Goal: Transaction & Acquisition: Book appointment/travel/reservation

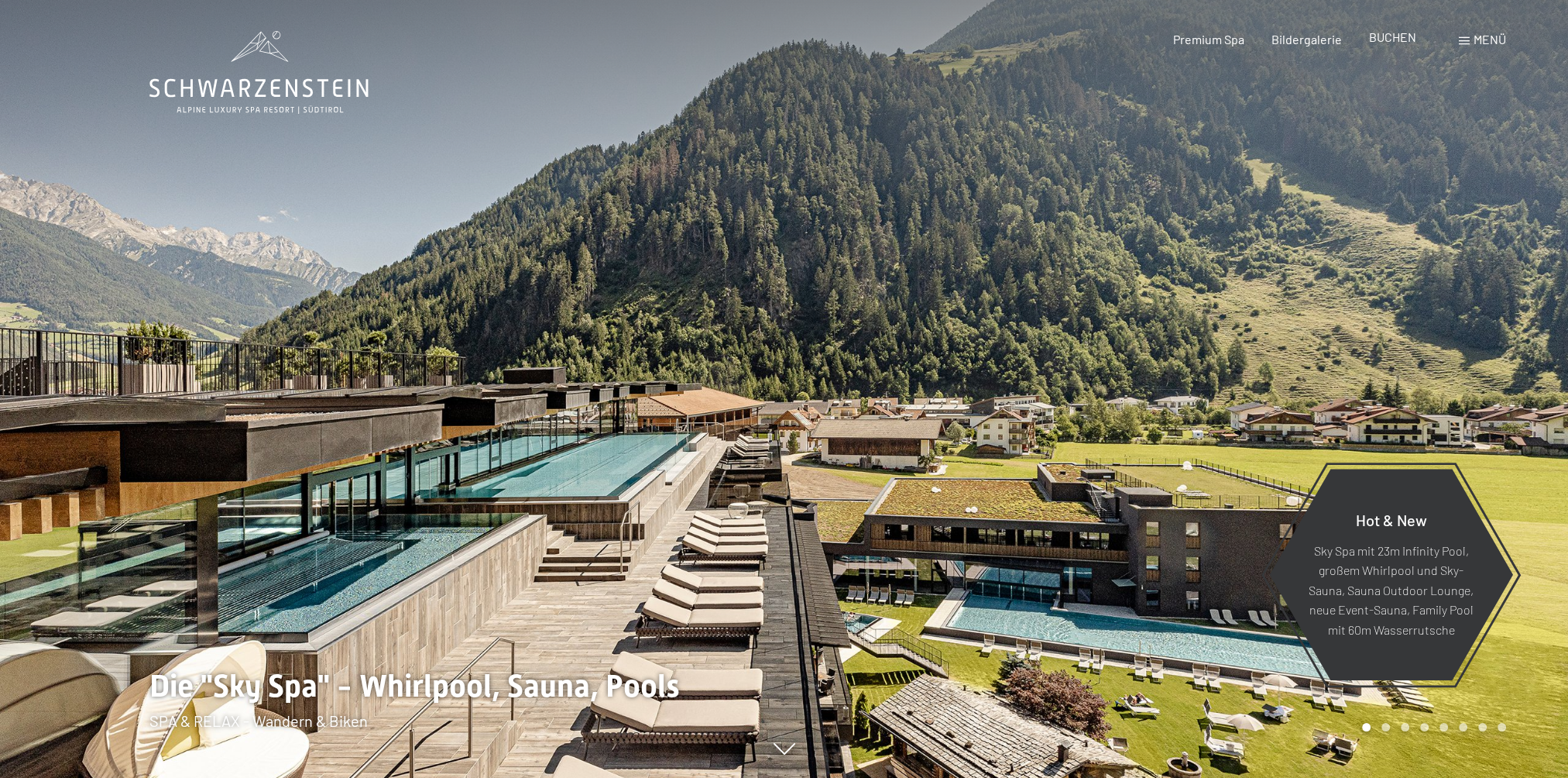
click at [1382, 41] on span "BUCHEN" at bounding box center [1392, 36] width 47 height 15
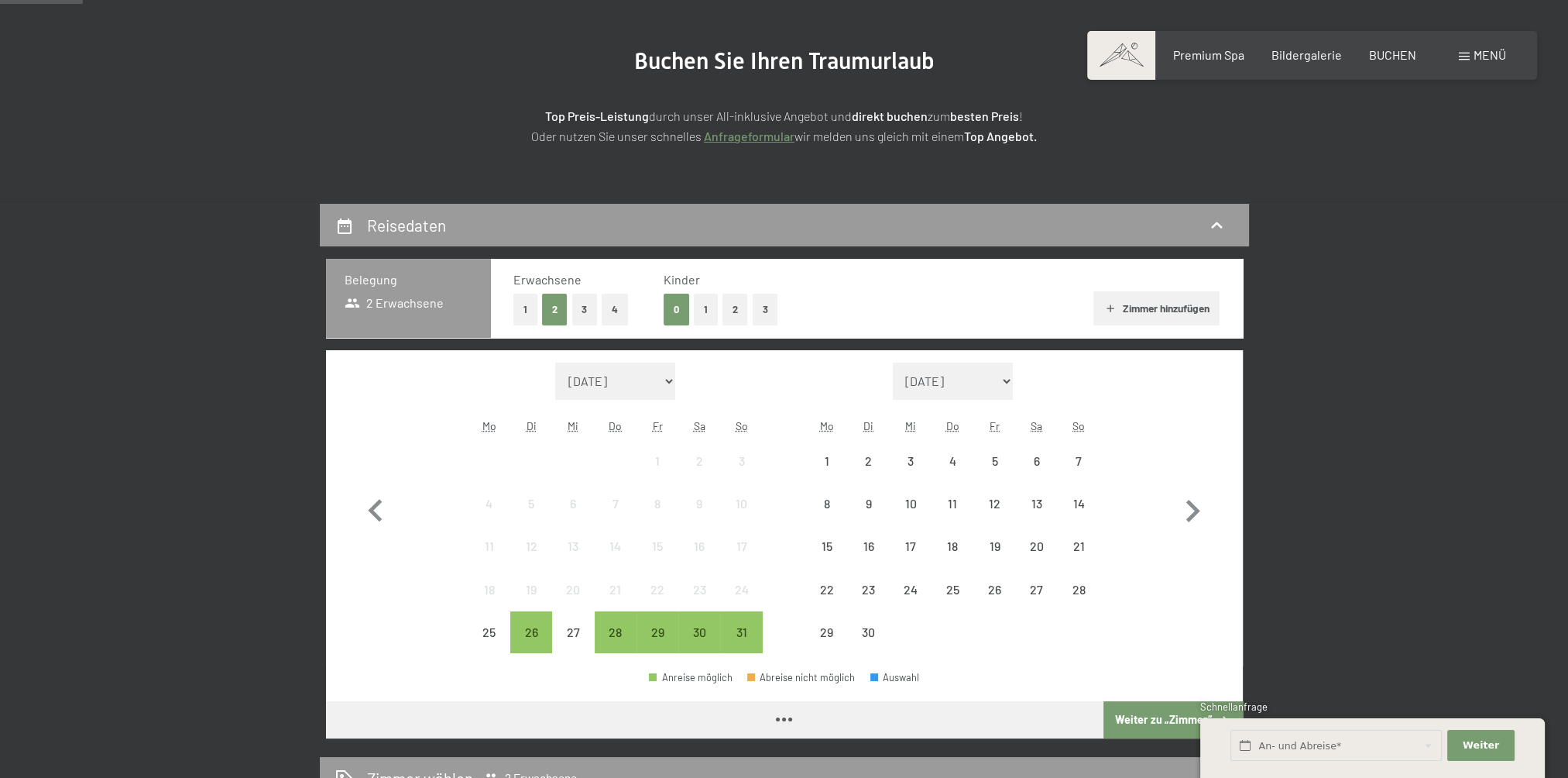
scroll to position [233, 0]
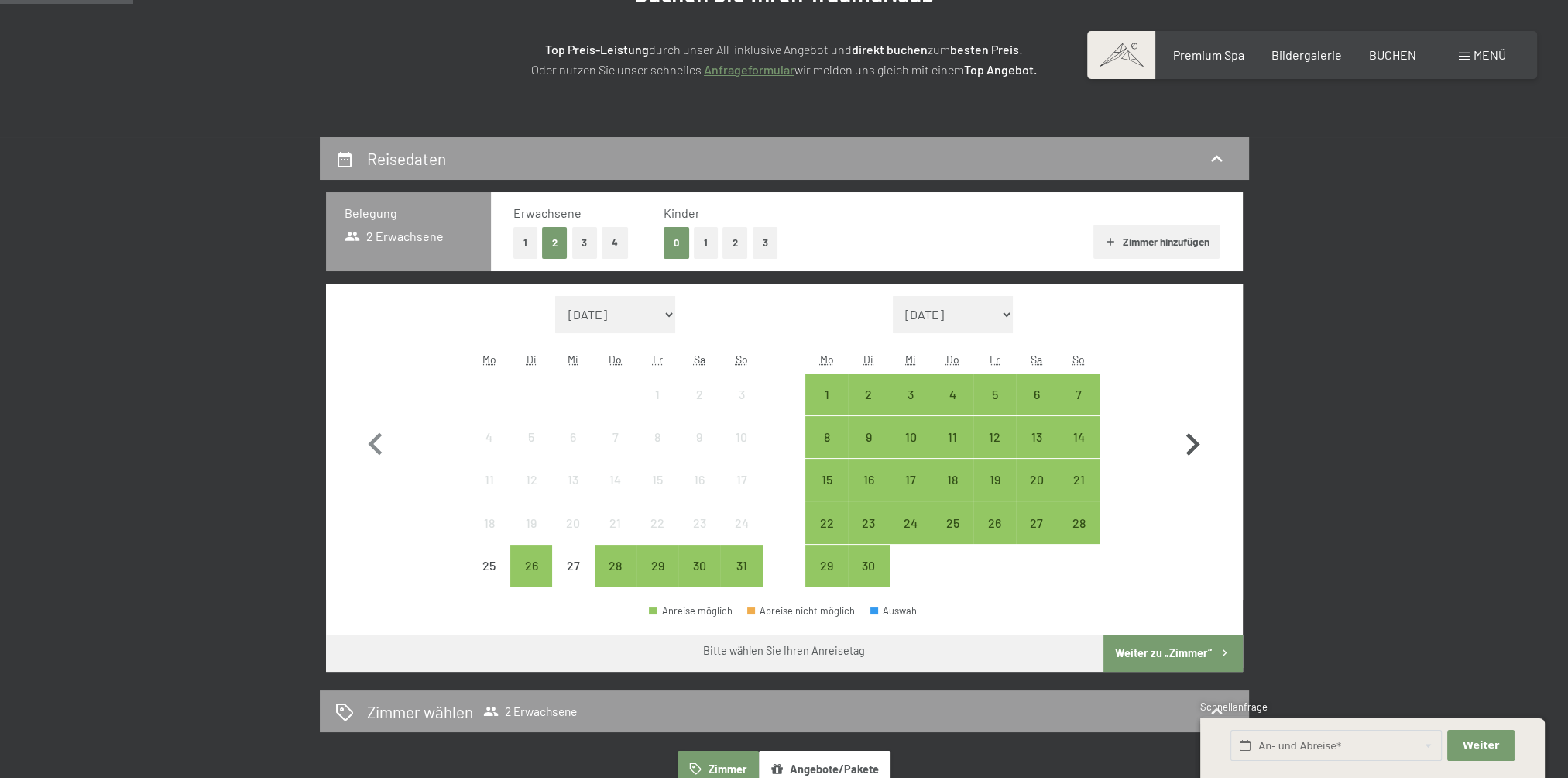
click at [1180, 444] on icon "button" at bounding box center [1193, 444] width 45 height 45
select select "[DATE]"
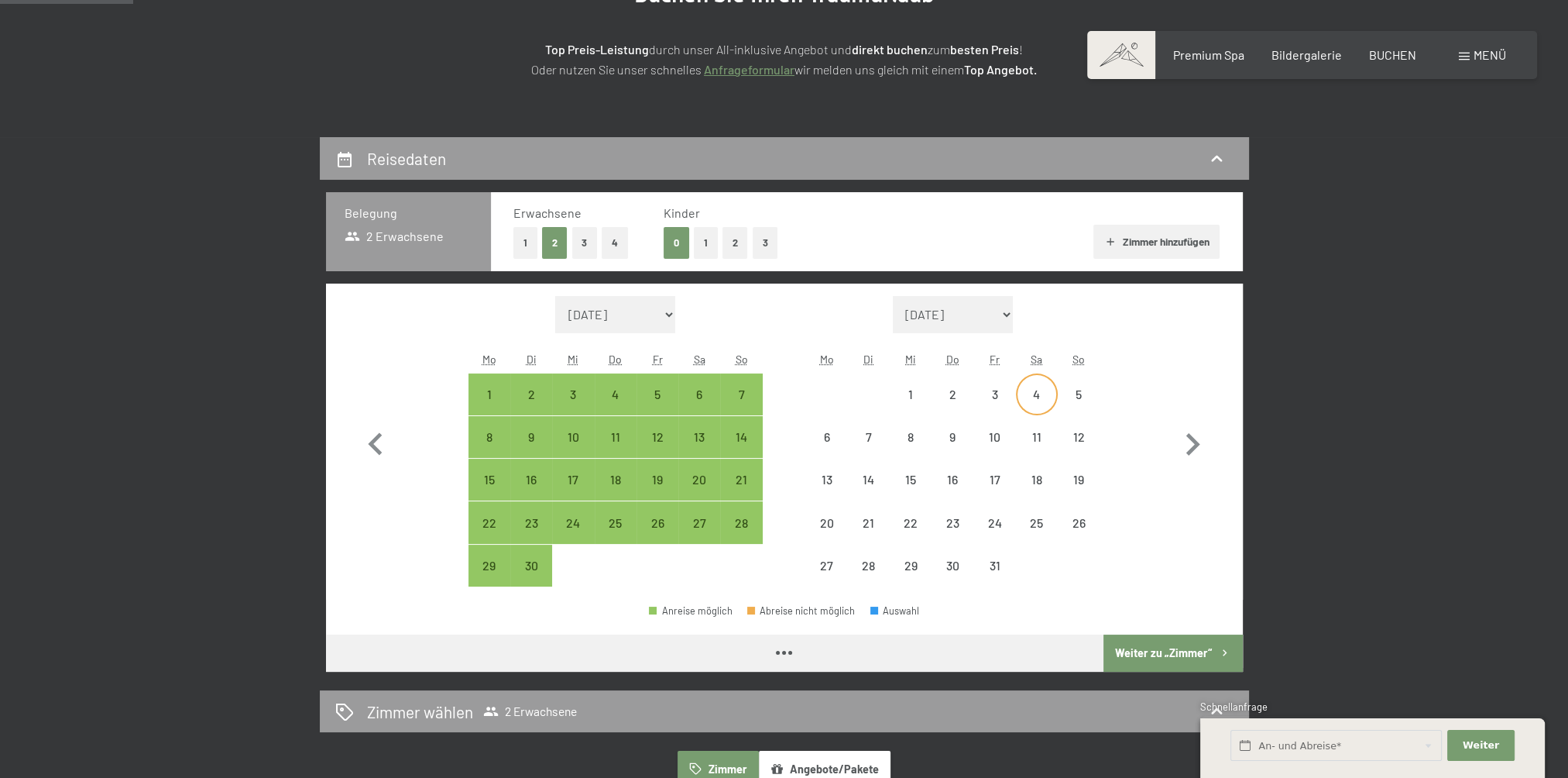
select select "[DATE]"
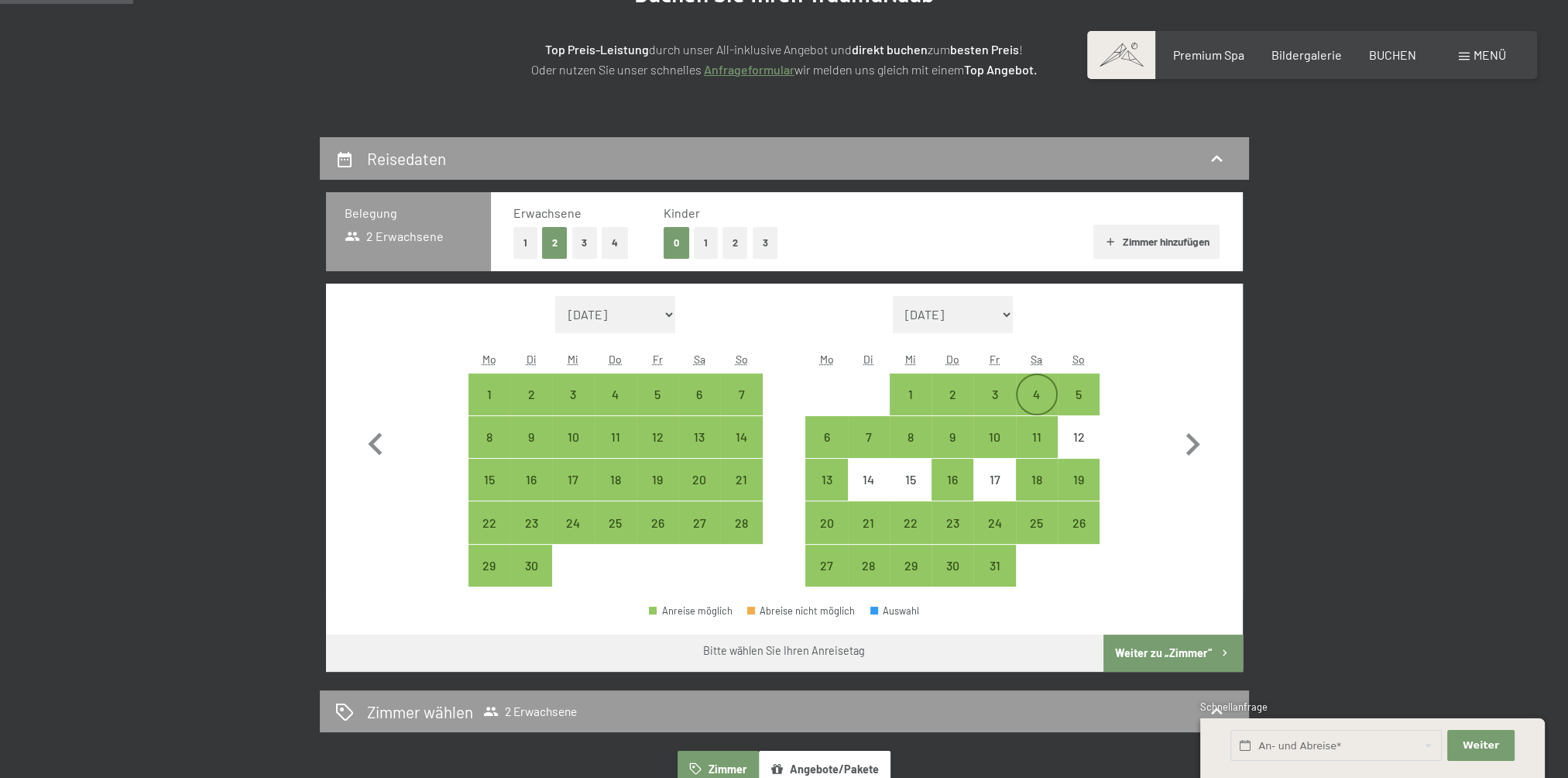
click at [1034, 400] on div "4" at bounding box center [1037, 408] width 39 height 39
select select "[DATE]"
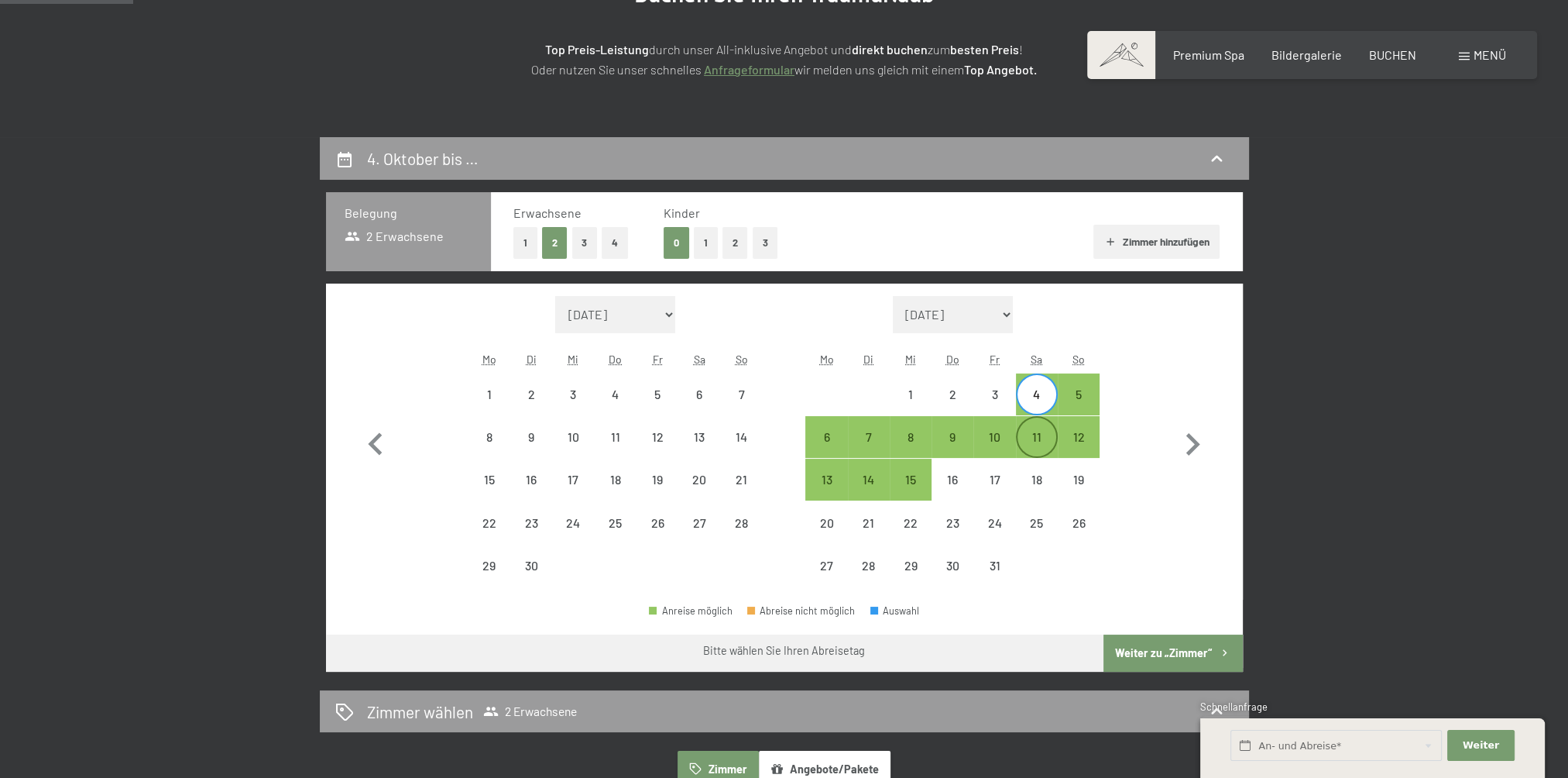
click at [1046, 437] on div "11" at bounding box center [1037, 451] width 39 height 39
select select "[DATE]"
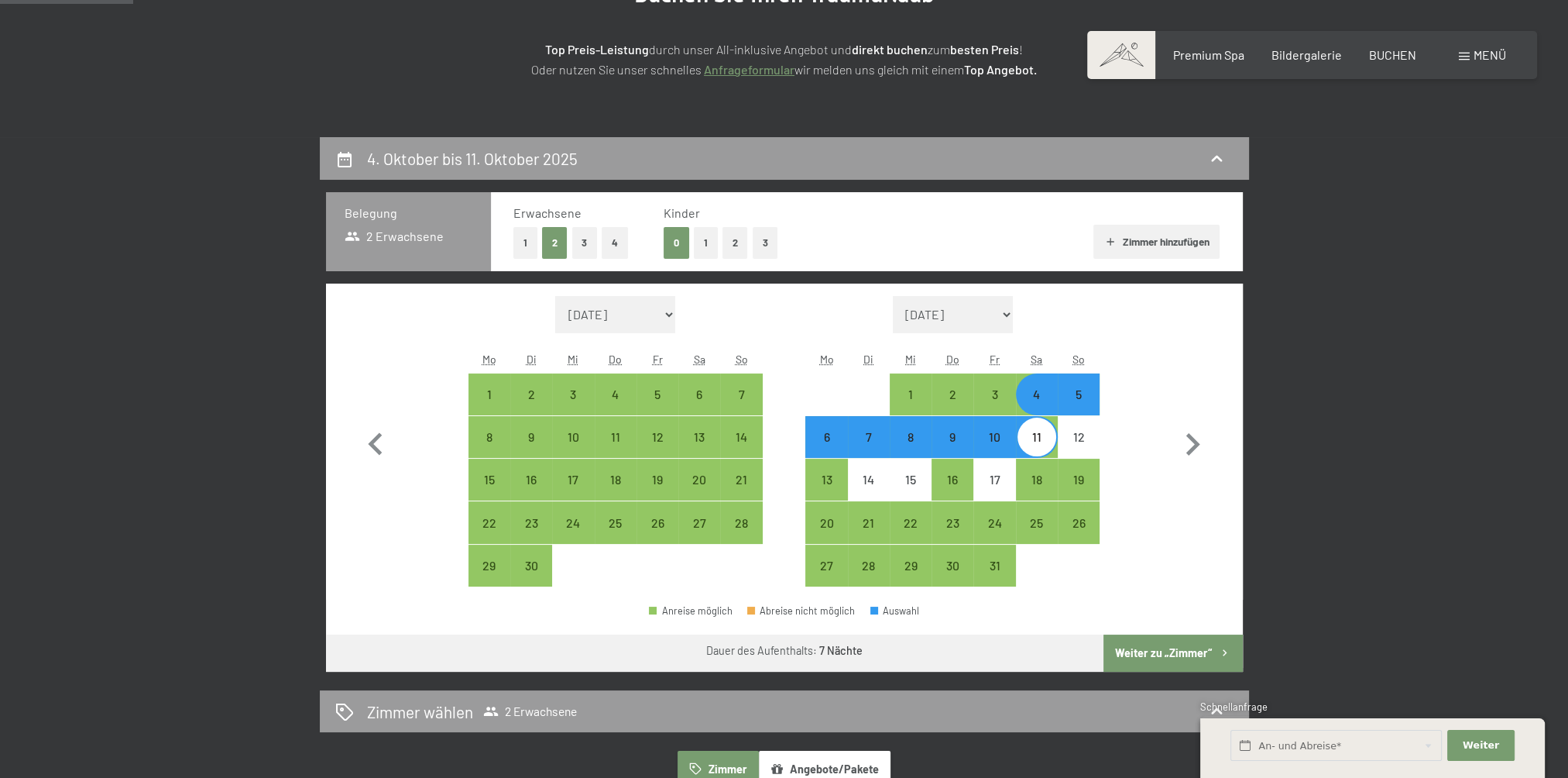
click at [1182, 658] on button "Weiter zu „Zimmer“" at bounding box center [1172, 653] width 139 height 37
select select "[DATE]"
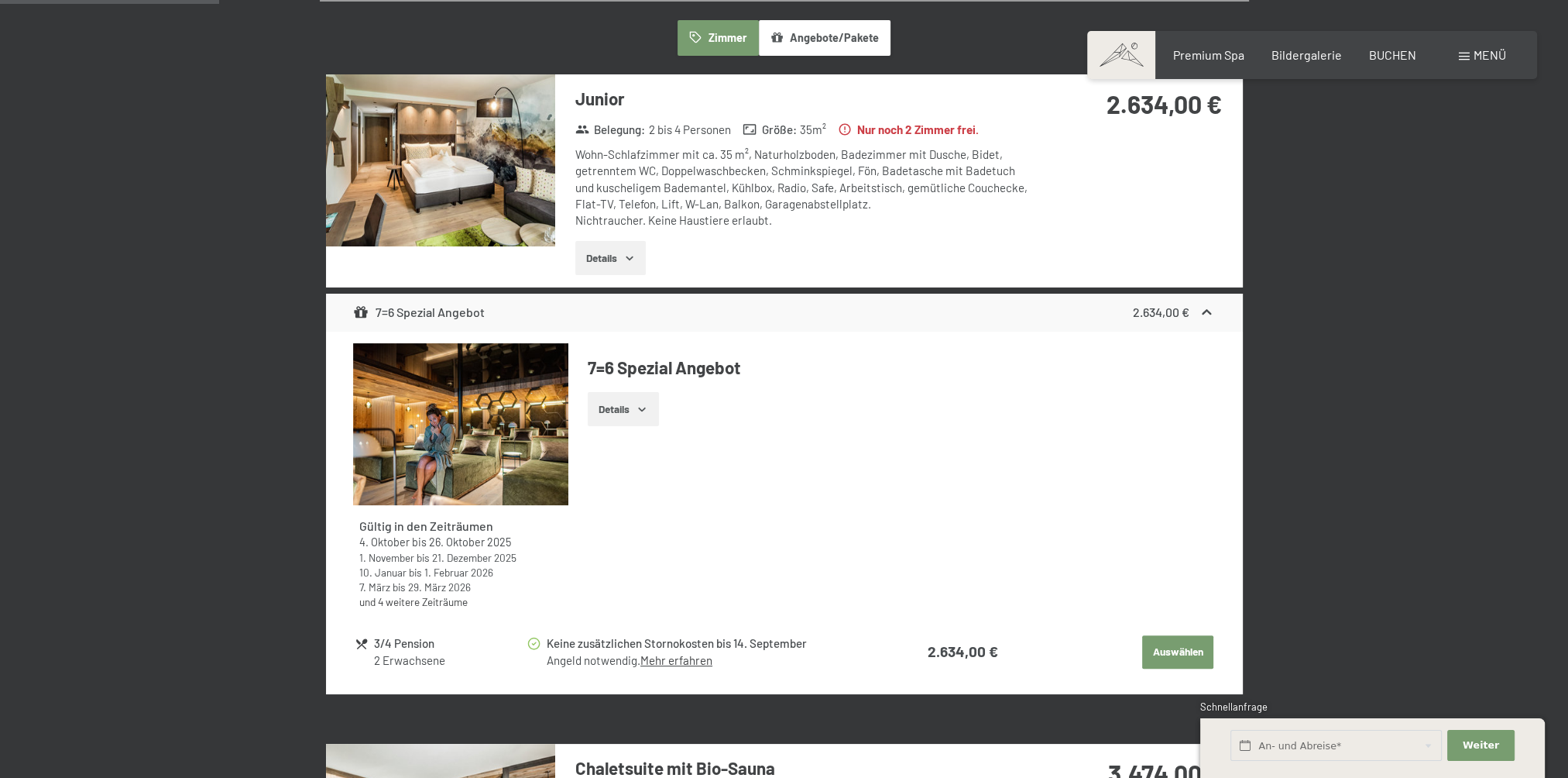
scroll to position [447, 0]
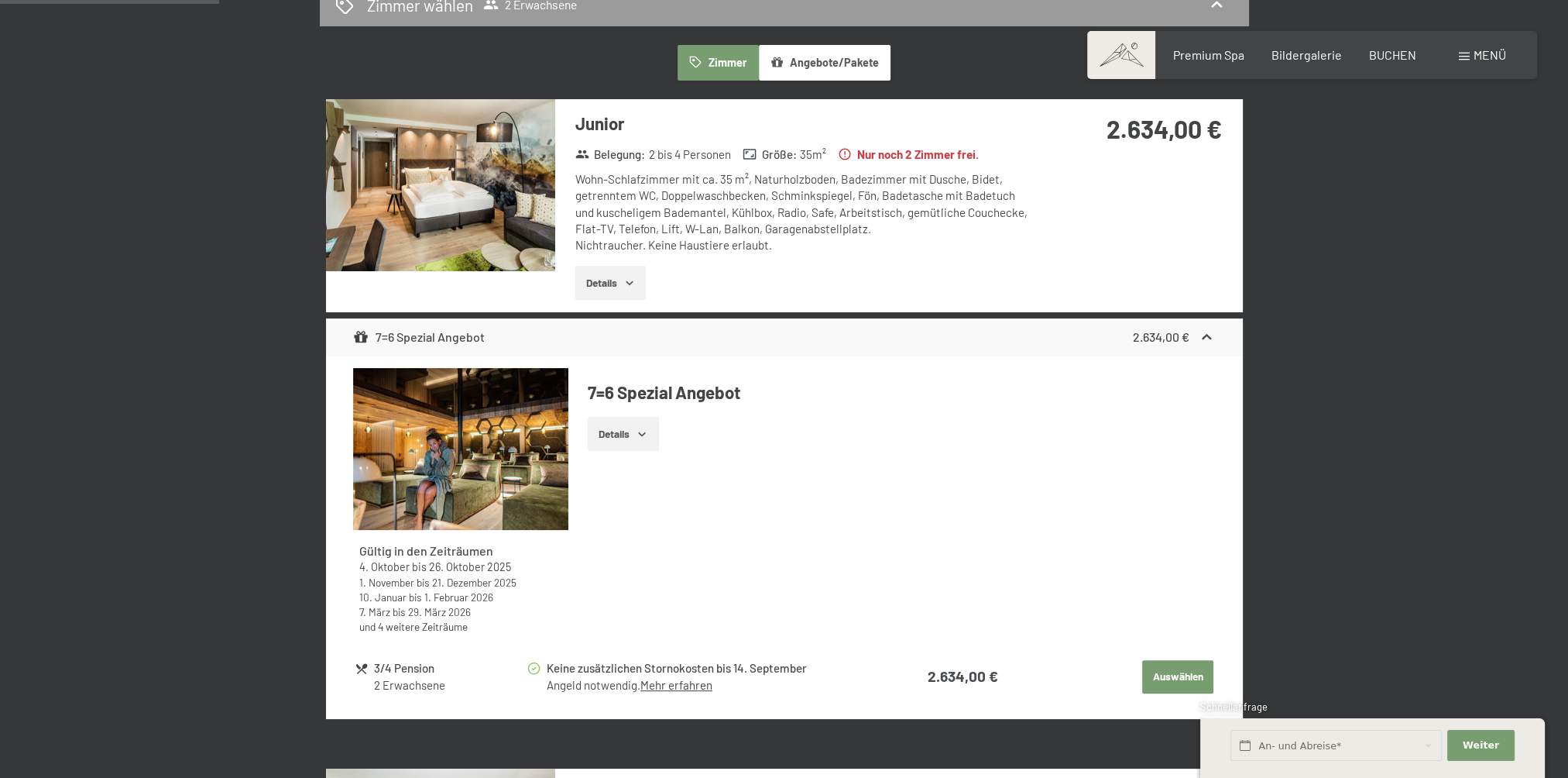
click at [629, 284] on icon "button" at bounding box center [630, 282] width 12 height 12
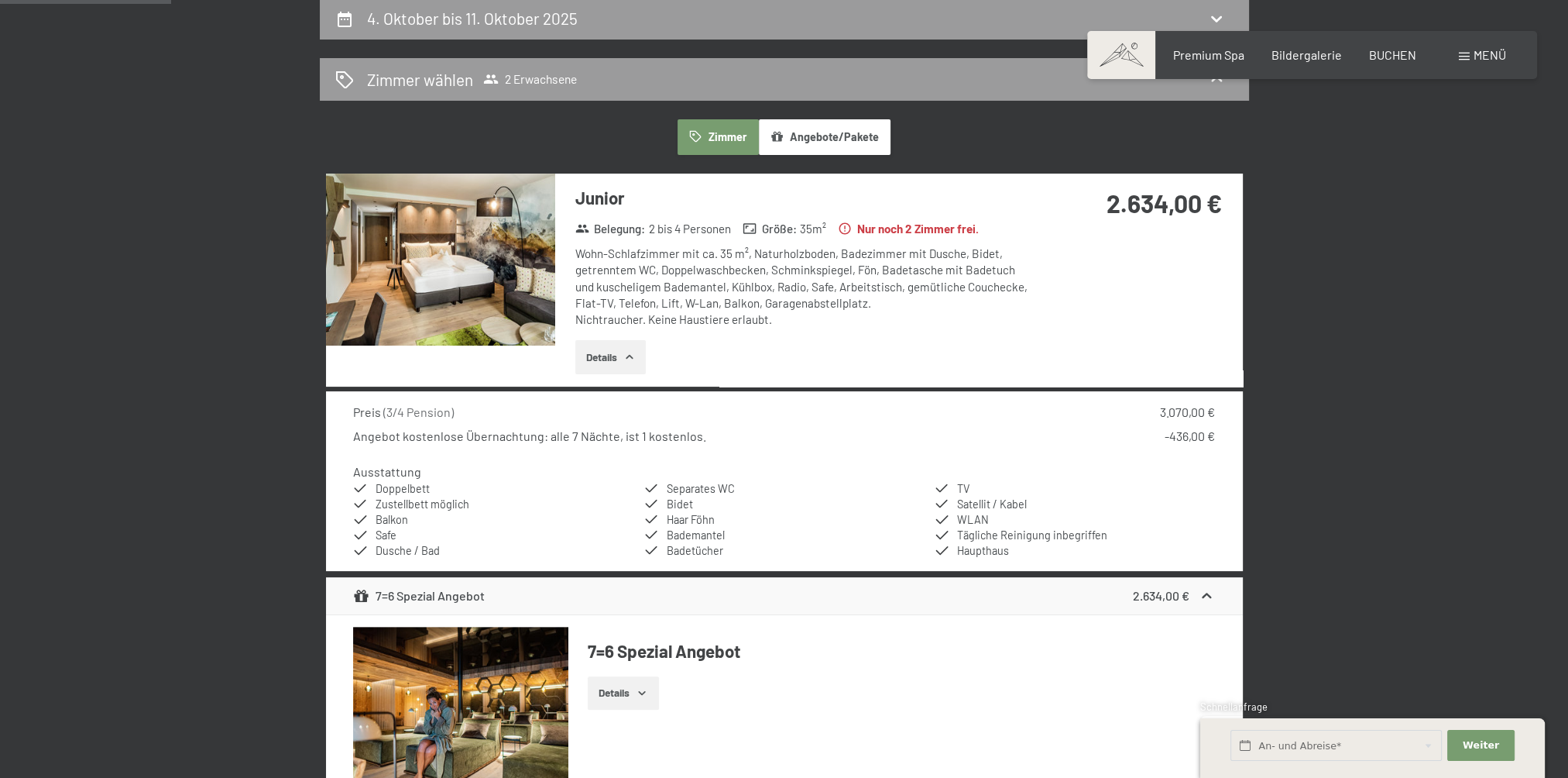
scroll to position [369, 0]
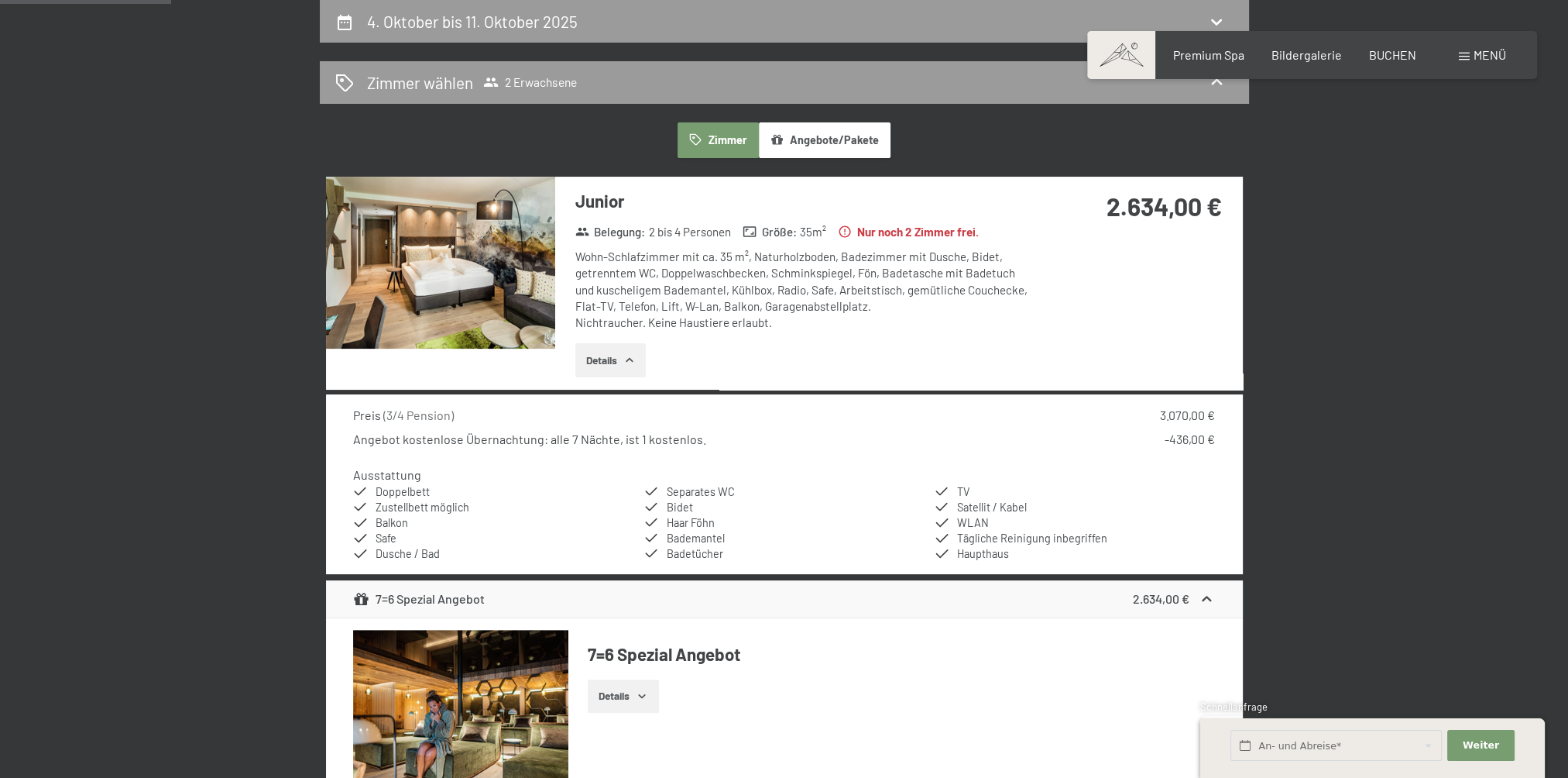
click at [768, 124] on button "Angebote/Pakete" at bounding box center [825, 140] width 132 height 35
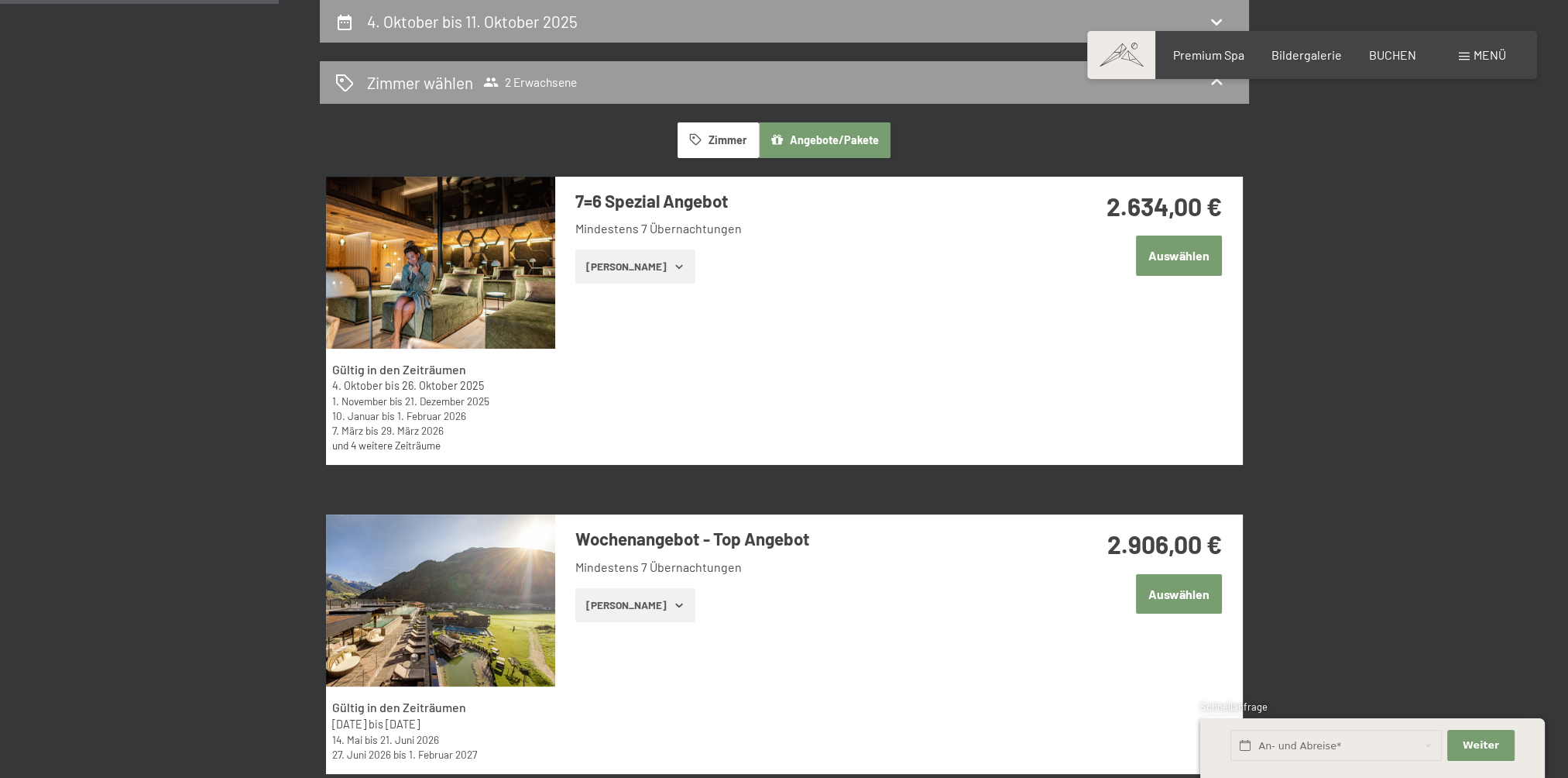
click at [657, 618] on button "[PERSON_NAME]" at bounding box center [635, 605] width 120 height 35
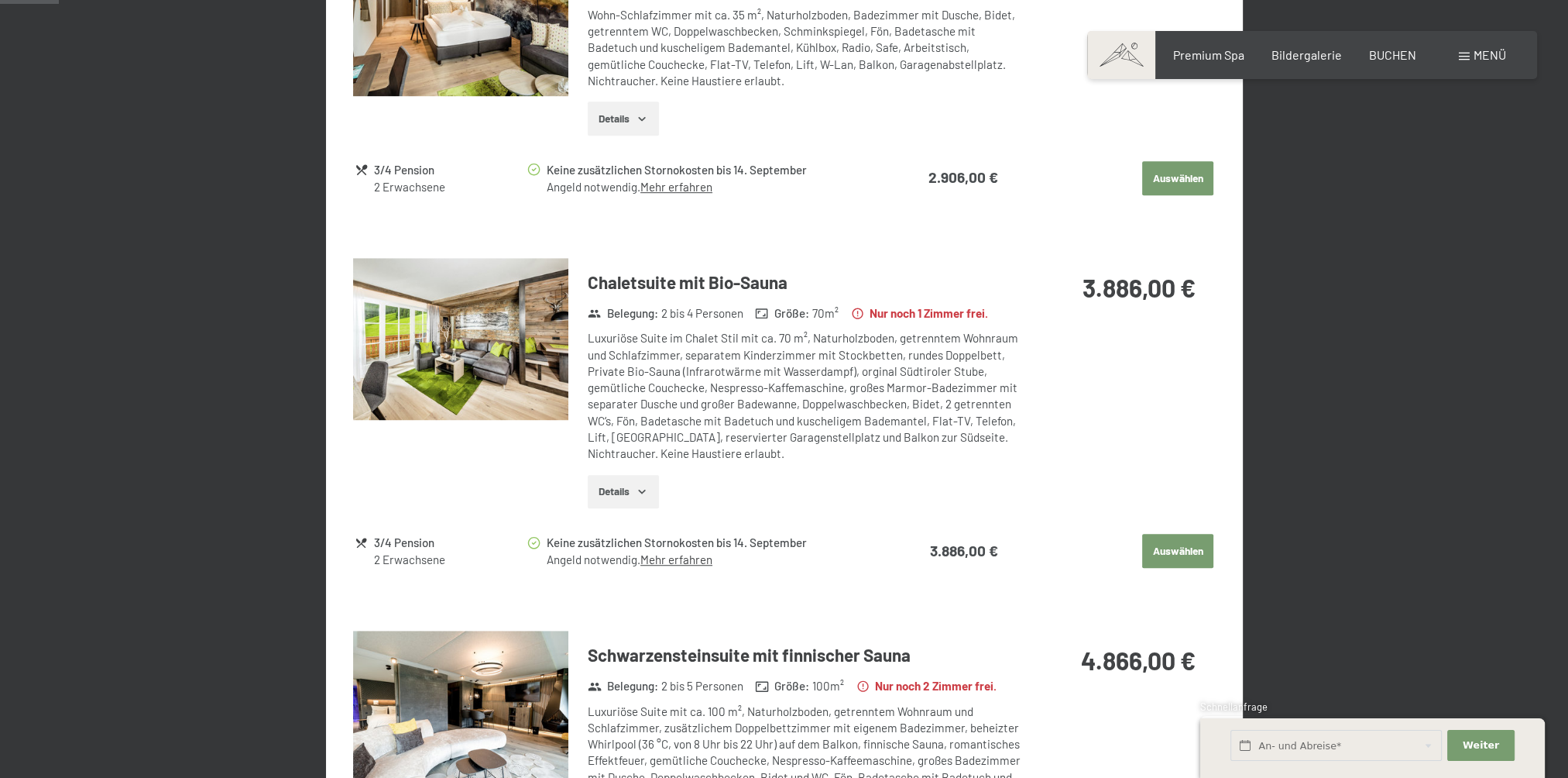
scroll to position [0, 0]
